Goal: Navigation & Orientation: Find specific page/section

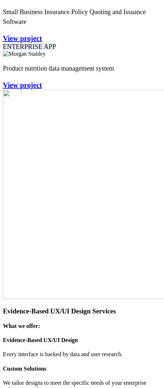
scroll to position [1185, 0]
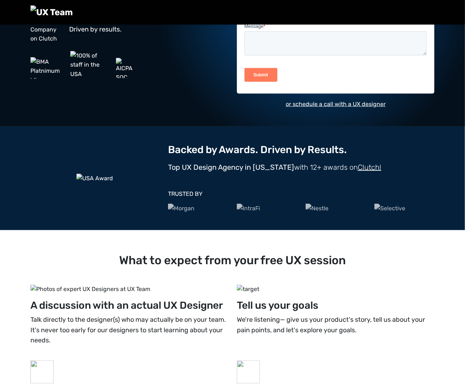
scroll to position [153, 0]
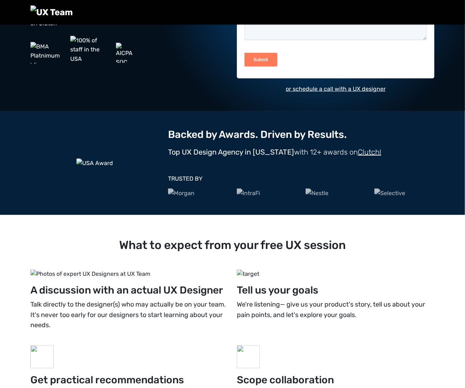
scroll to position [153, 0]
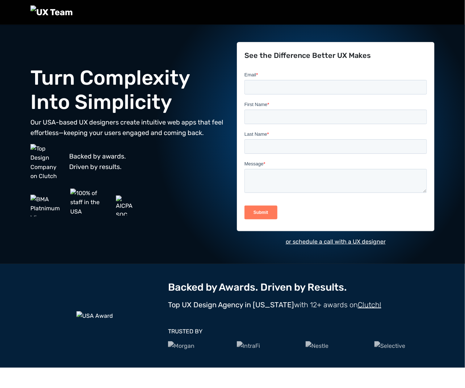
scroll to position [110, 0]
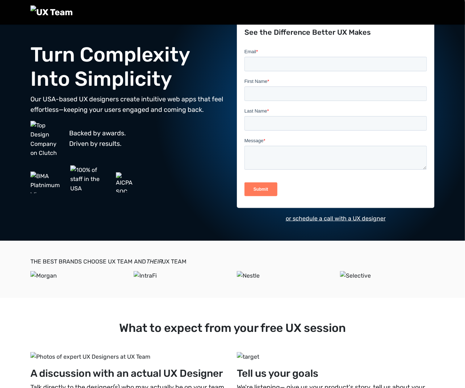
scroll to position [100, 0]
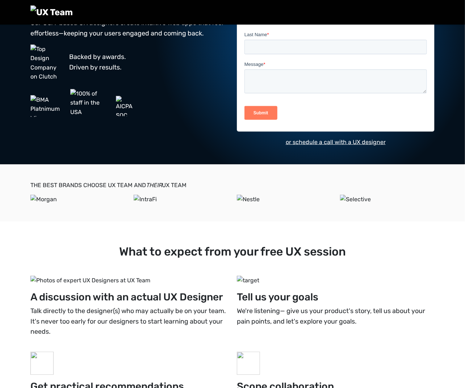
click at [150, 122] on div at bounding box center [129, 106] width 198 height 34
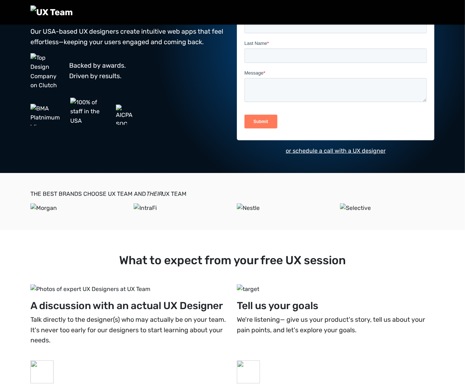
scroll to position [100, 0]
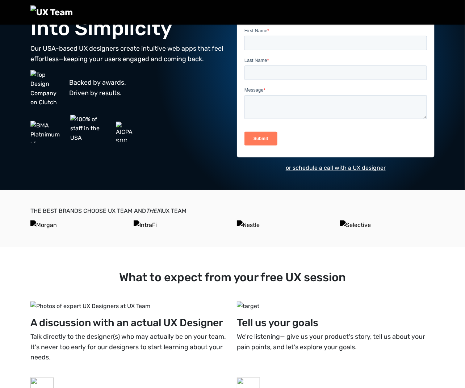
scroll to position [74, 0]
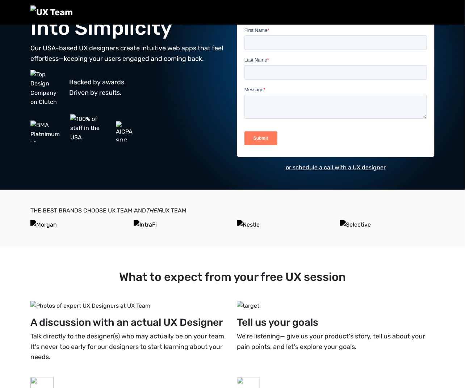
click at [366, 177] on div "Turn Complexity Into Simplicity Our USA-based UX designers create intuitive web…" at bounding box center [232, 69] width 413 height 239
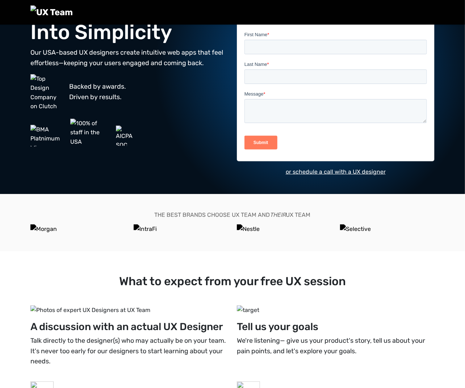
scroll to position [74, 0]
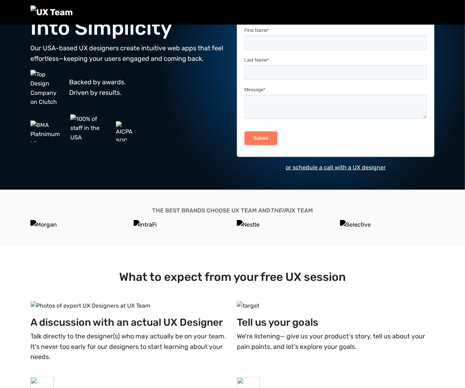
scroll to position [74, 0]
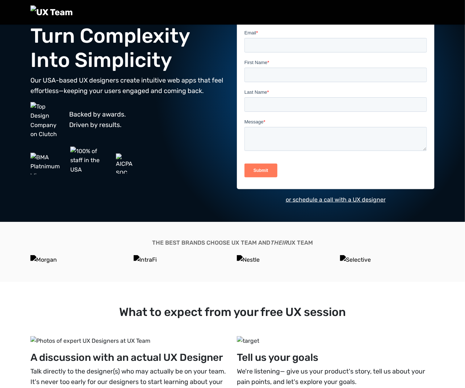
scroll to position [74, 0]
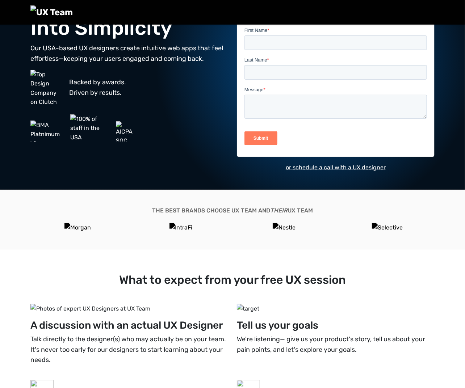
scroll to position [74, 0]
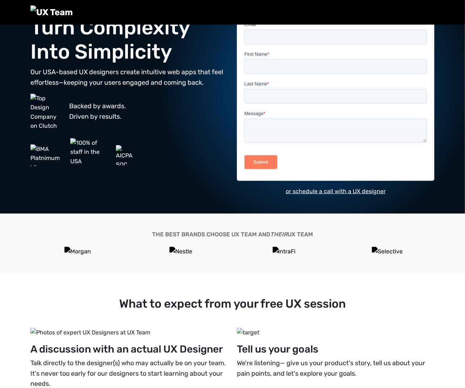
scroll to position [74, 0]
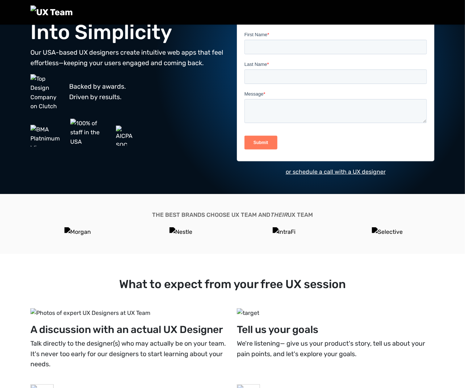
scroll to position [74, 0]
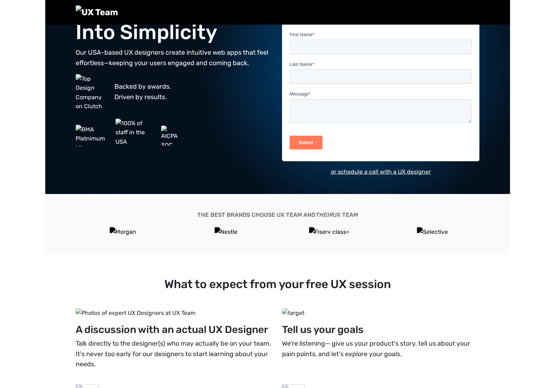
scroll to position [74, 0]
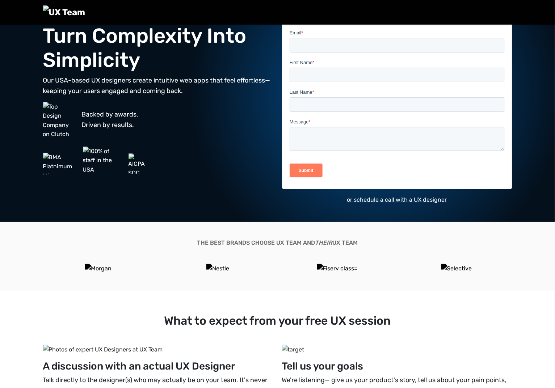
scroll to position [74, 0]
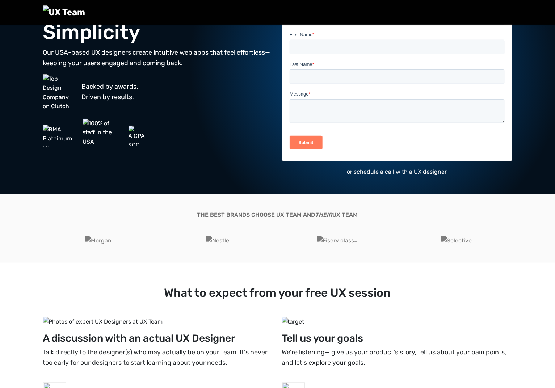
scroll to position [74, 0]
